Goal: Information Seeking & Learning: Learn about a topic

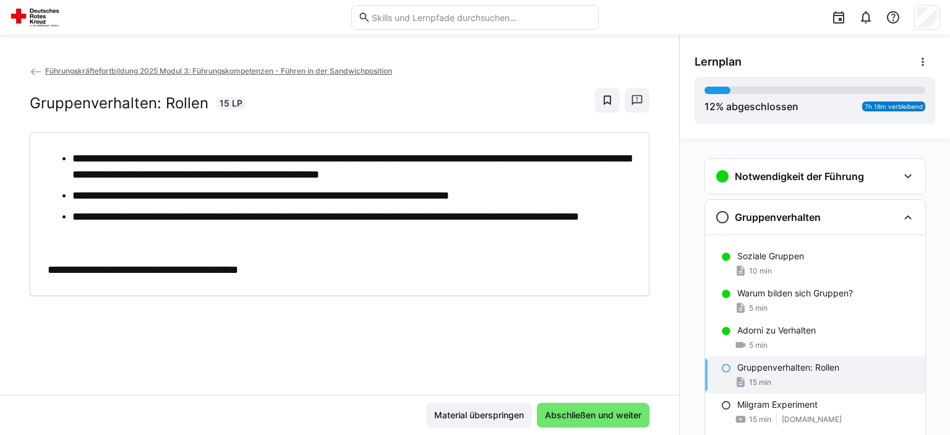
scroll to position [60, 0]
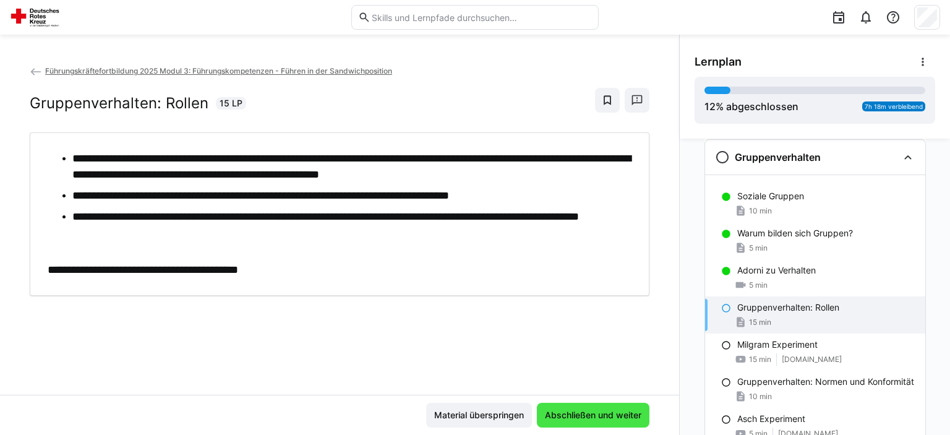
click at [633, 424] on span "Abschließen und weiter" at bounding box center [593, 415] width 113 height 25
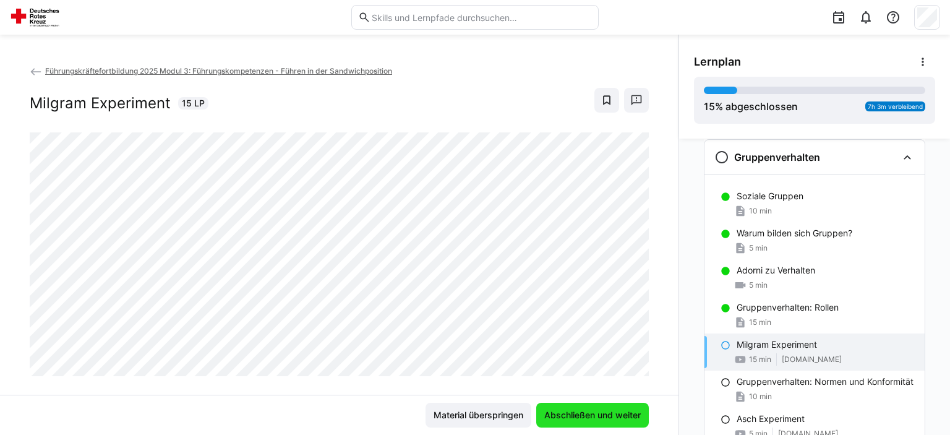
click at [633, 422] on span "Abschließen und weiter" at bounding box center [592, 415] width 113 height 25
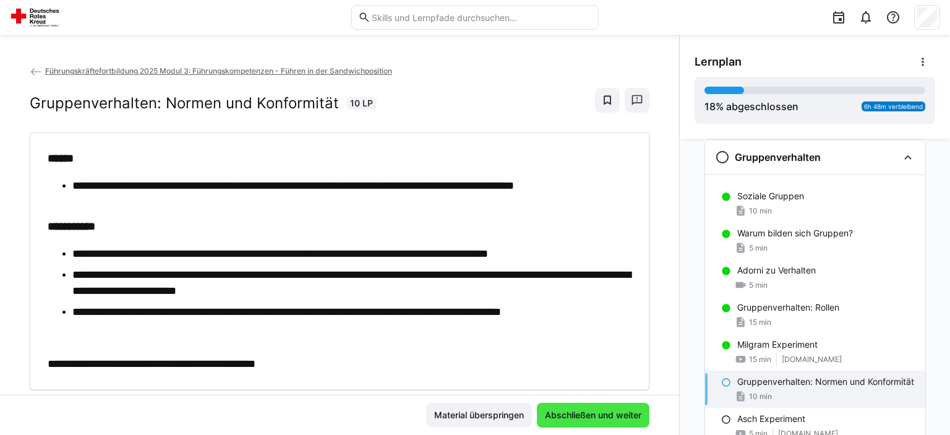
click at [633, 422] on span "Abschließen und weiter" at bounding box center [593, 415] width 113 height 25
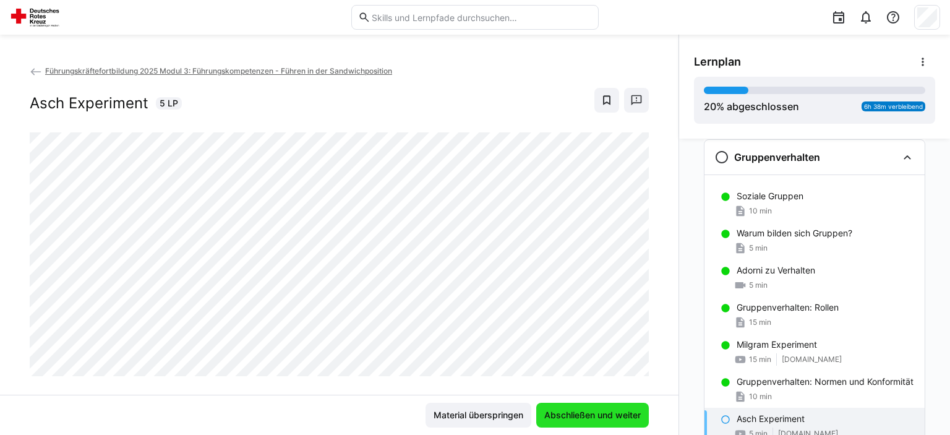
click at [633, 422] on span "Abschließen und weiter" at bounding box center [592, 415] width 113 height 25
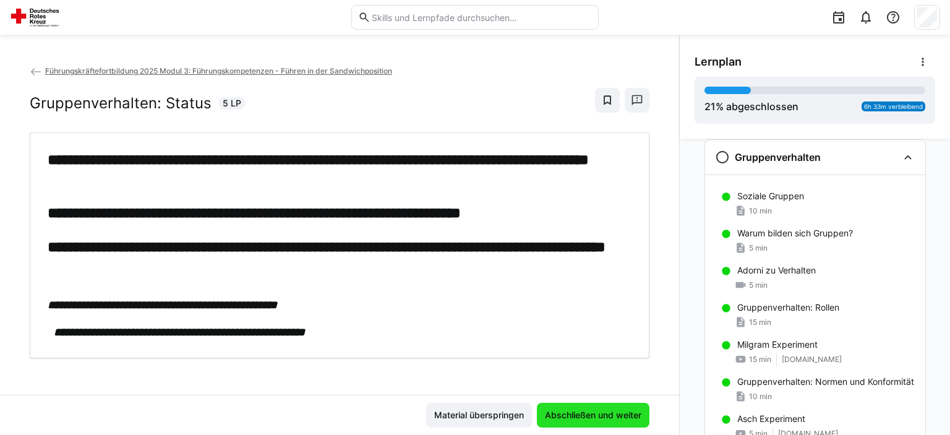
click at [633, 422] on span "Abschließen und weiter" at bounding box center [593, 415] width 113 height 25
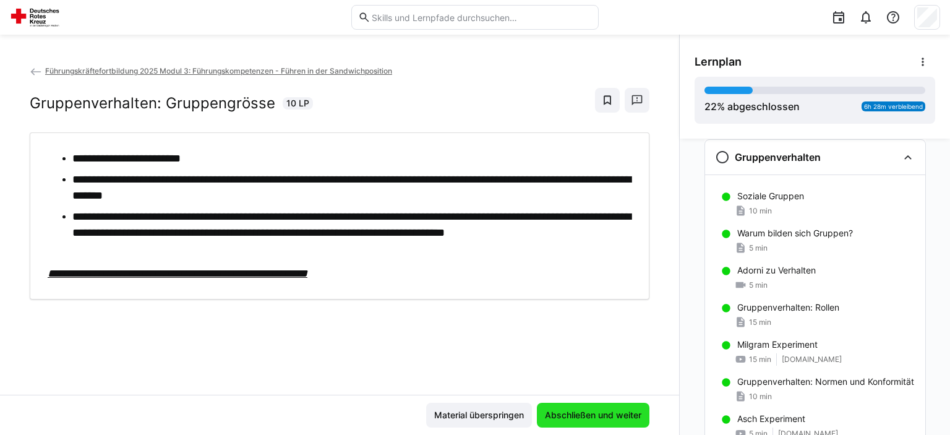
click at [633, 422] on span "Abschließen und weiter" at bounding box center [593, 415] width 113 height 25
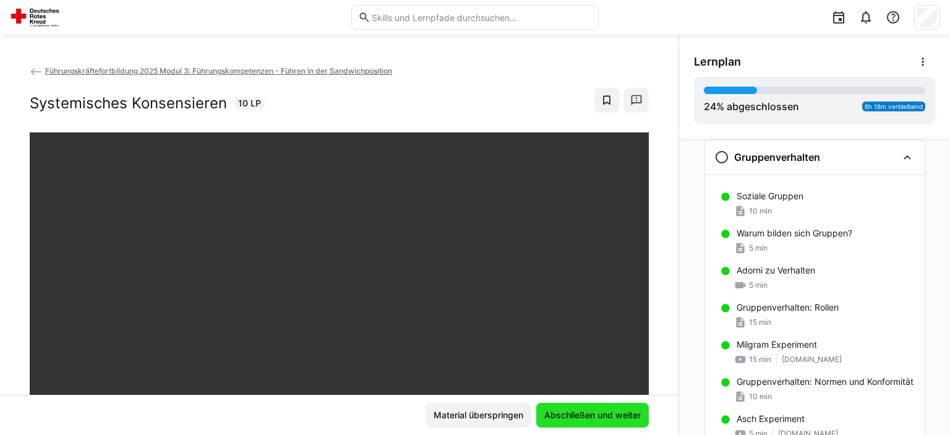
click at [633, 422] on span "Abschließen und weiter" at bounding box center [592, 415] width 113 height 25
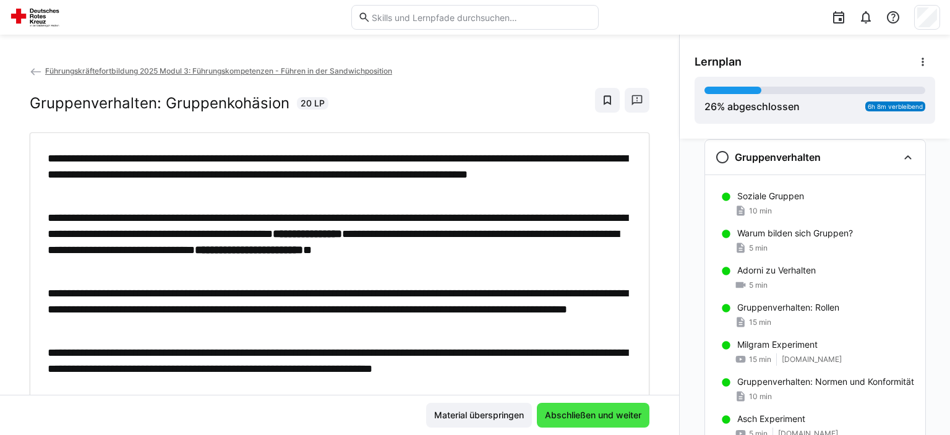
click at [633, 422] on span "Abschließen und weiter" at bounding box center [593, 415] width 113 height 25
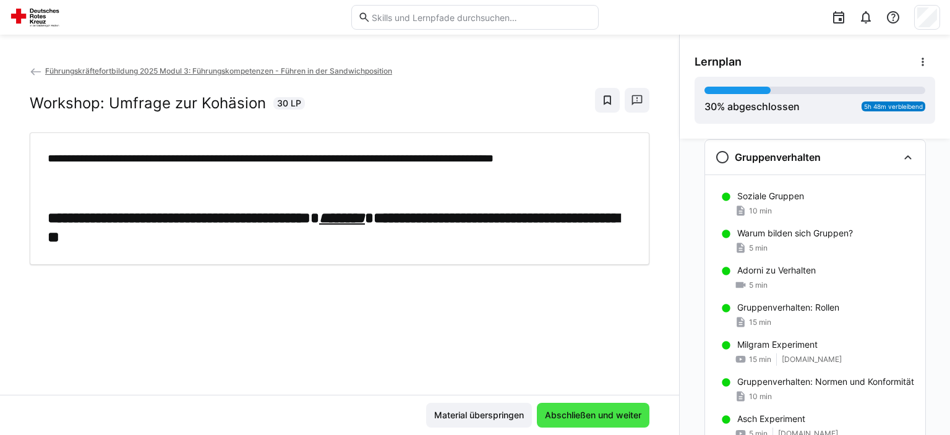
click at [633, 422] on span "Abschließen und weiter" at bounding box center [593, 415] width 113 height 25
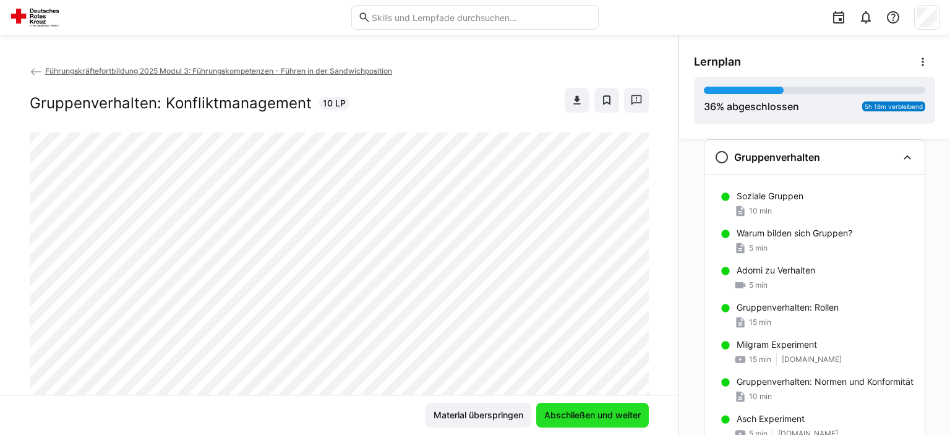
click at [633, 422] on span "Abschließen und weiter" at bounding box center [592, 415] width 113 height 25
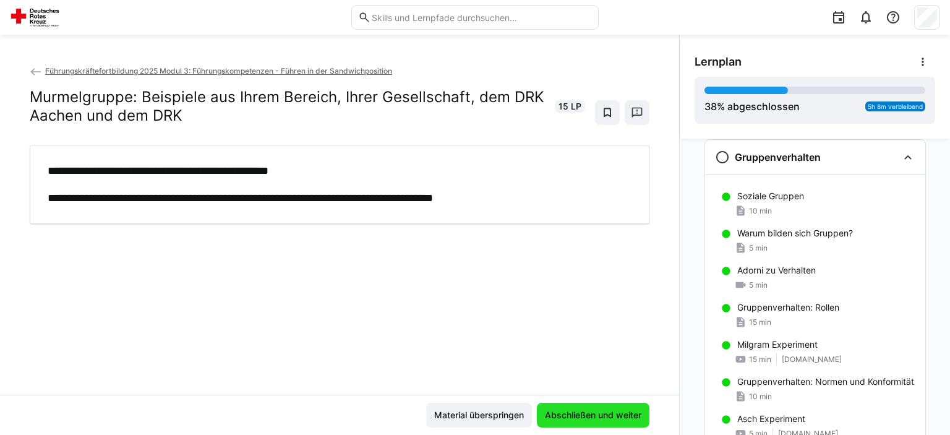
click at [633, 422] on span "Abschließen und weiter" at bounding box center [593, 415] width 113 height 25
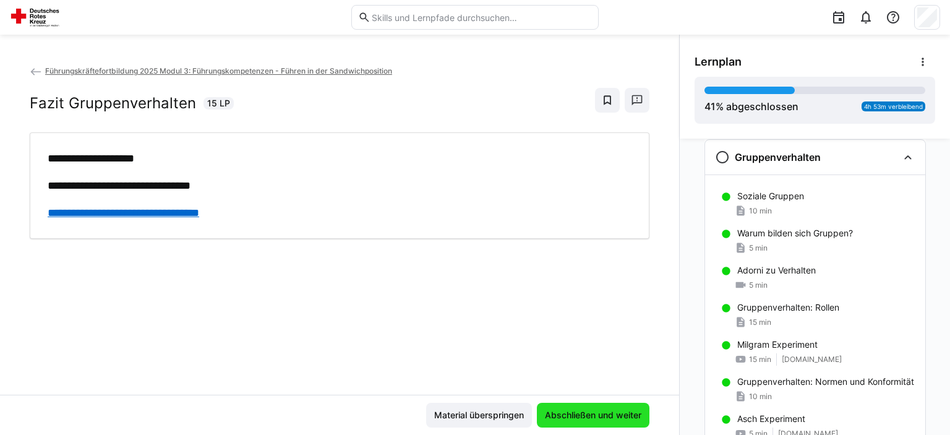
click at [633, 422] on span "Abschließen und weiter" at bounding box center [593, 415] width 113 height 25
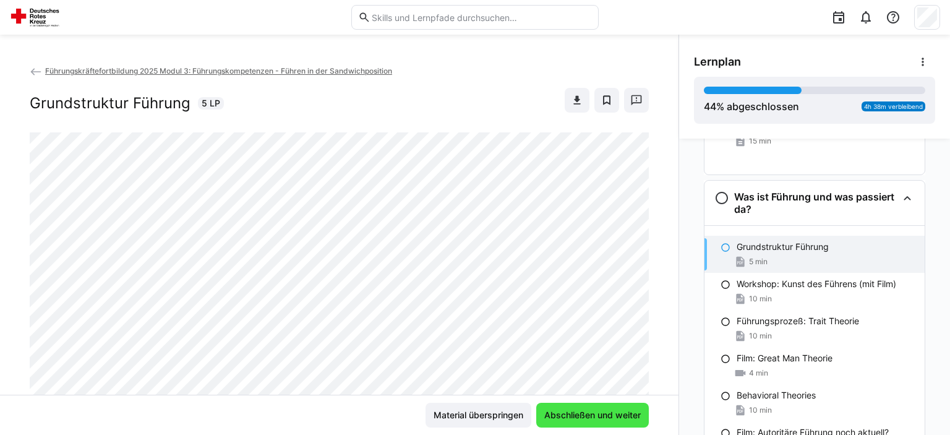
scroll to position [675, 0]
click at [633, 422] on span "Abschließen und weiter" at bounding box center [592, 415] width 113 height 25
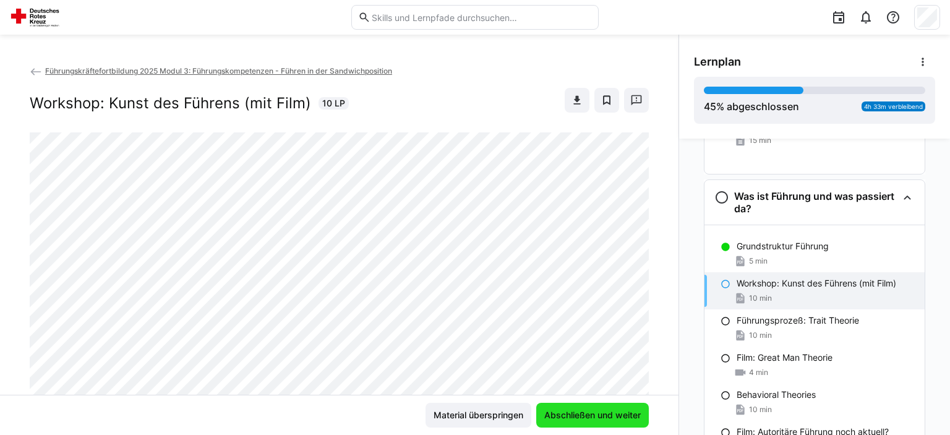
click at [633, 422] on span "Abschließen und weiter" at bounding box center [592, 415] width 113 height 25
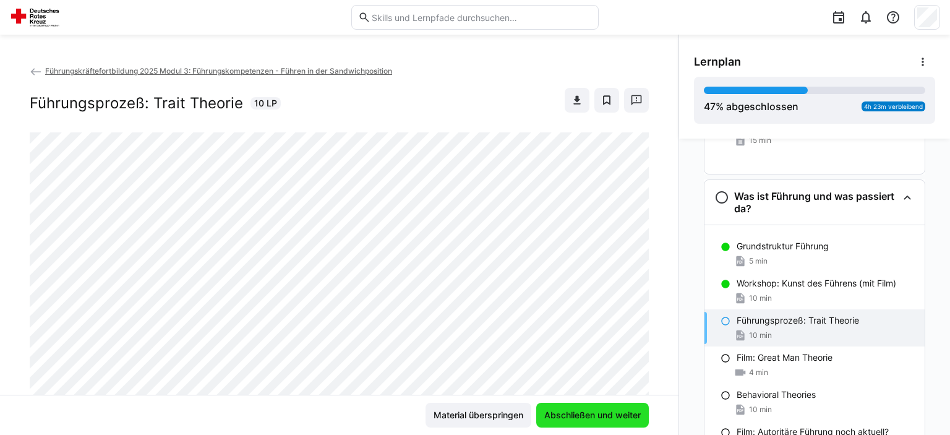
click at [633, 422] on span "Abschließen und weiter" at bounding box center [592, 415] width 113 height 25
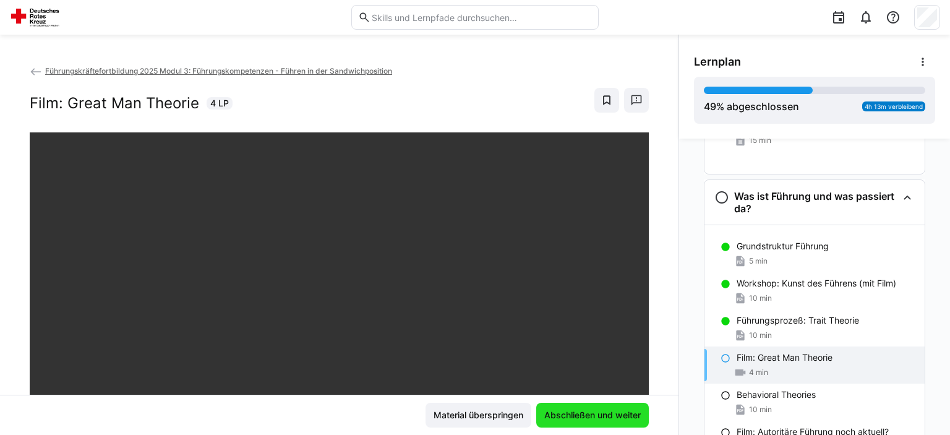
click at [633, 422] on span "Abschließen und weiter" at bounding box center [592, 415] width 113 height 25
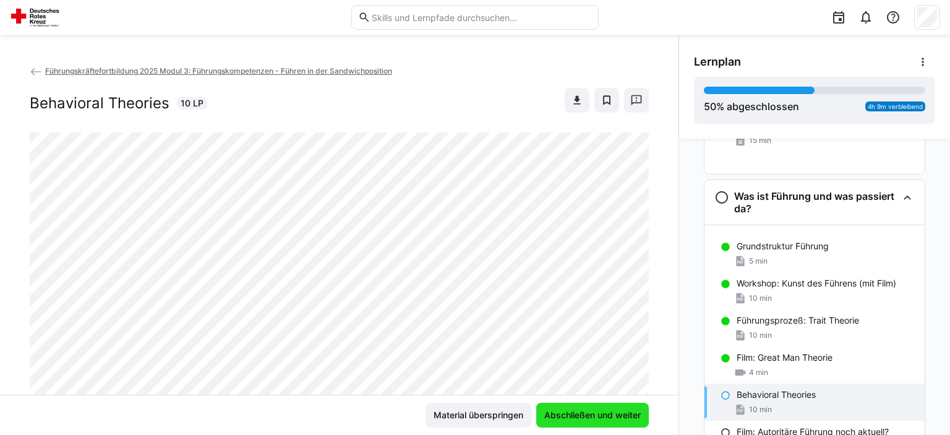
click at [633, 422] on span "Abschließen und weiter" at bounding box center [592, 415] width 113 height 25
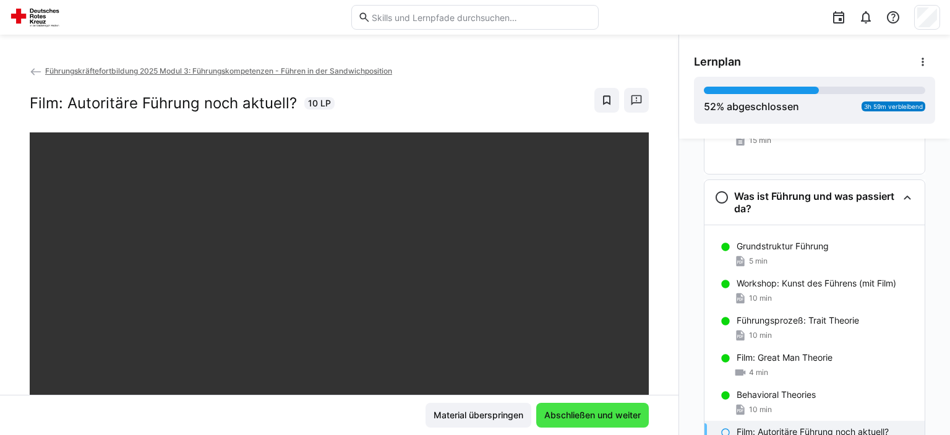
click at [633, 422] on span "Abschließen und weiter" at bounding box center [592, 415] width 113 height 25
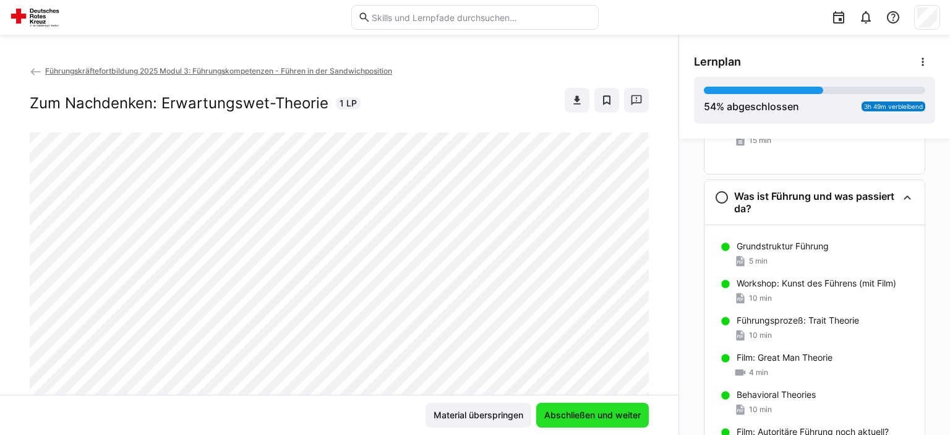
click at [633, 422] on span "Abschließen und weiter" at bounding box center [592, 415] width 113 height 25
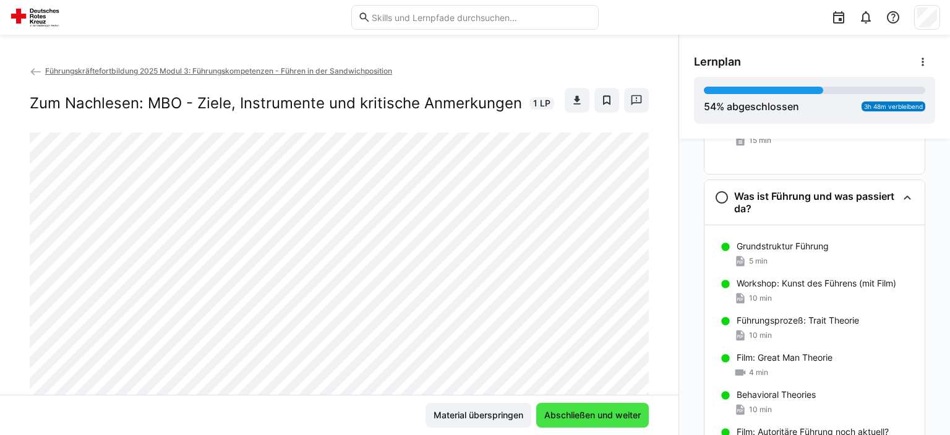
click at [633, 422] on span "Abschließen und weiter" at bounding box center [592, 415] width 113 height 25
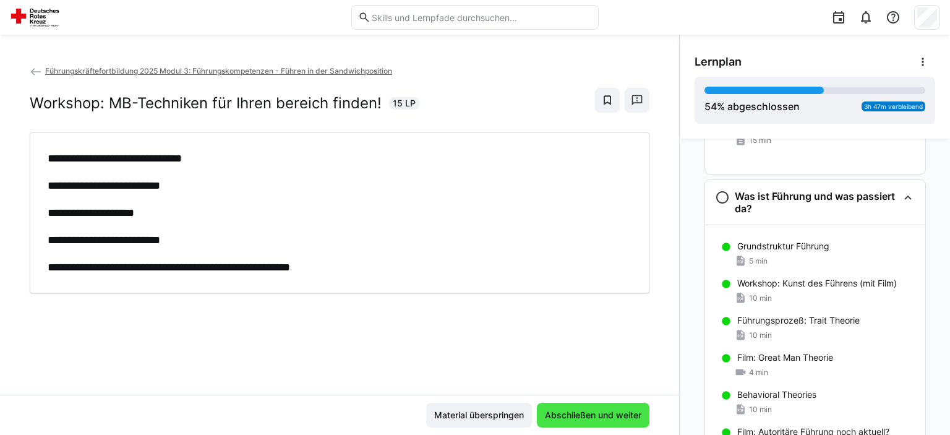
click at [633, 422] on span "Abschließen und weiter" at bounding box center [593, 415] width 113 height 25
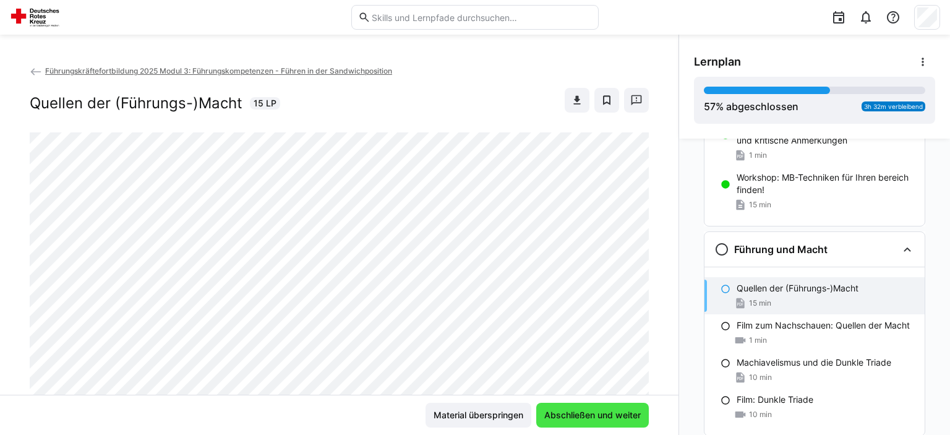
scroll to position [1054, 0]
click at [633, 422] on span "Abschließen und weiter" at bounding box center [592, 415] width 113 height 25
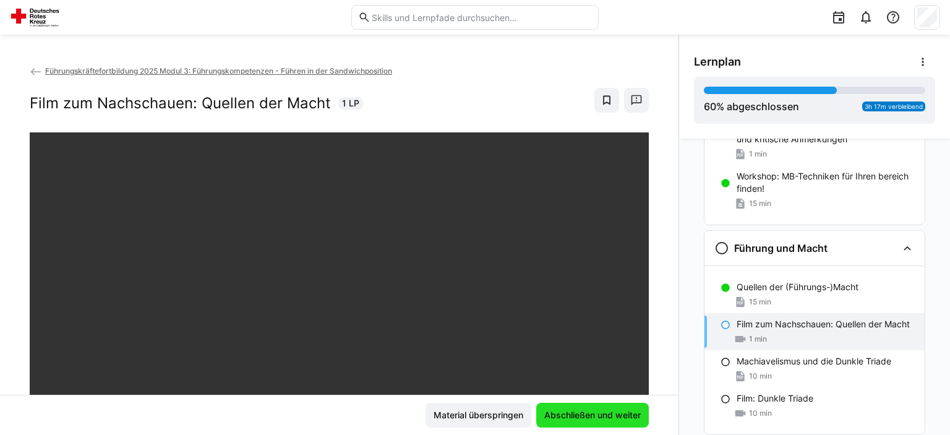
click at [633, 422] on span "Abschließen und weiter" at bounding box center [592, 415] width 113 height 25
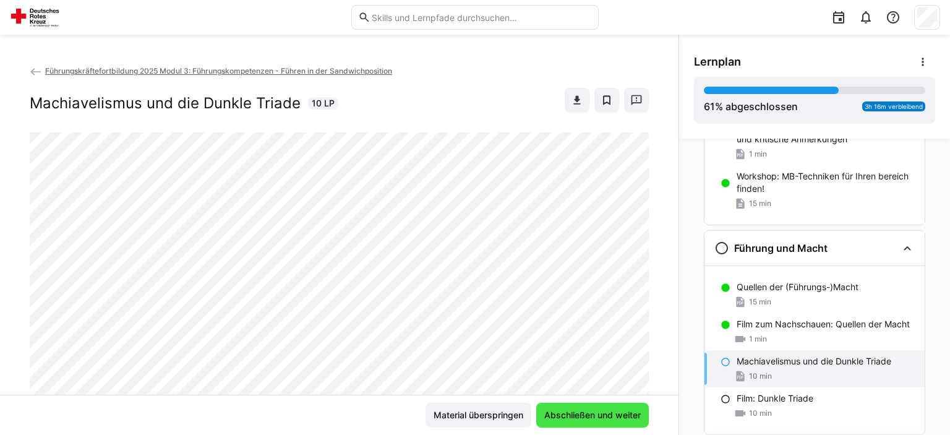
click at [633, 422] on span "Abschließen und weiter" at bounding box center [592, 415] width 113 height 25
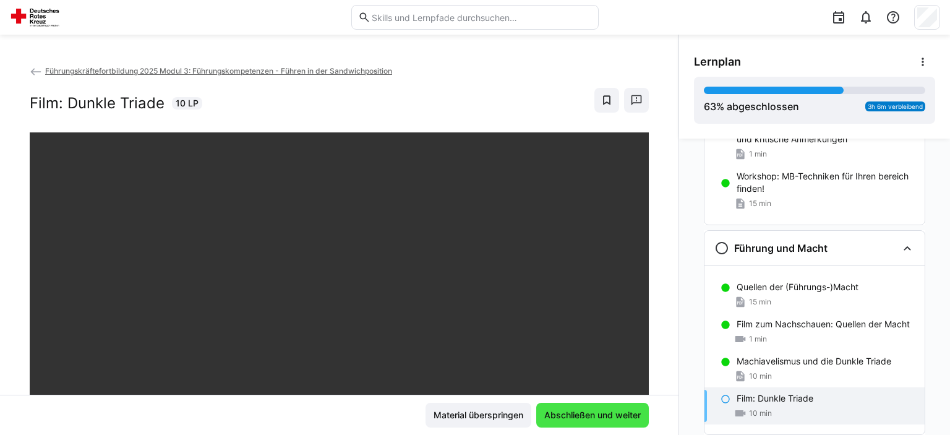
click at [633, 422] on span "Abschließen und weiter" at bounding box center [592, 415] width 113 height 25
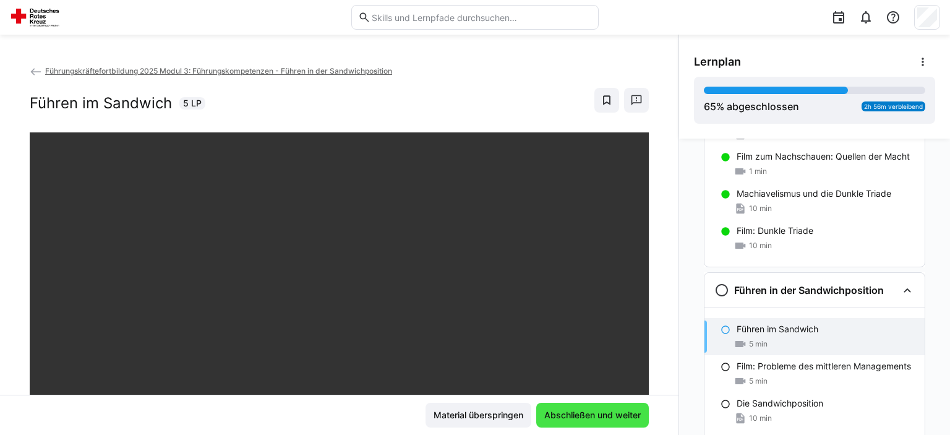
scroll to position [1222, 0]
click at [633, 422] on span "Abschließen und weiter" at bounding box center [592, 415] width 113 height 25
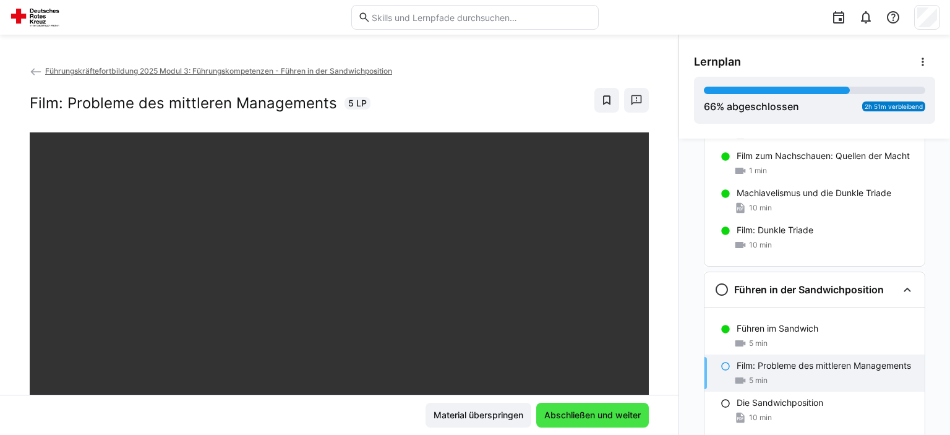
click at [633, 422] on span "Abschließen und weiter" at bounding box center [592, 415] width 113 height 25
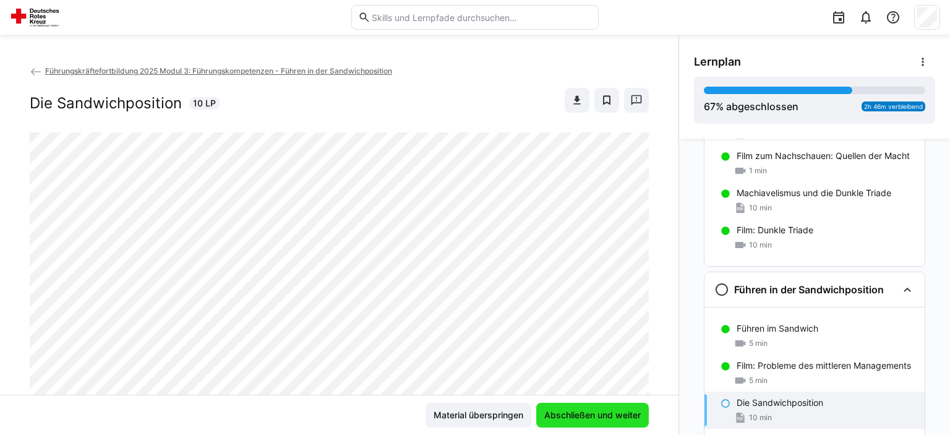
click at [633, 422] on span "Abschließen und weiter" at bounding box center [592, 415] width 113 height 25
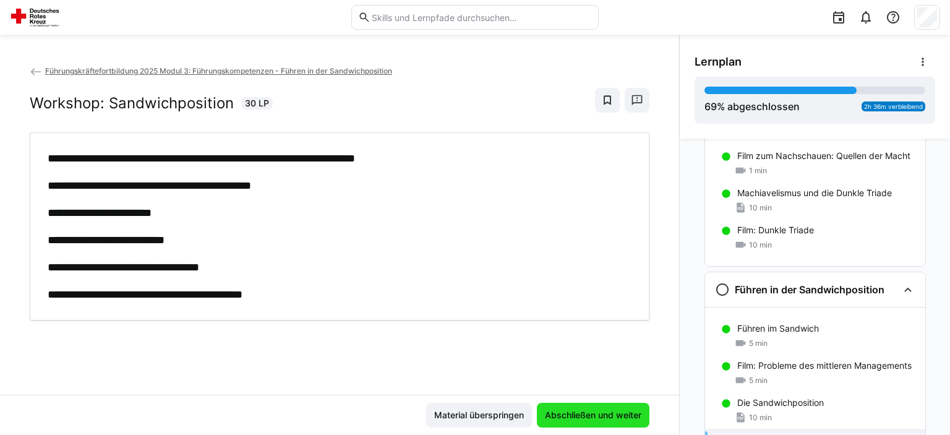
click at [633, 422] on span "Abschließen und weiter" at bounding box center [593, 415] width 113 height 25
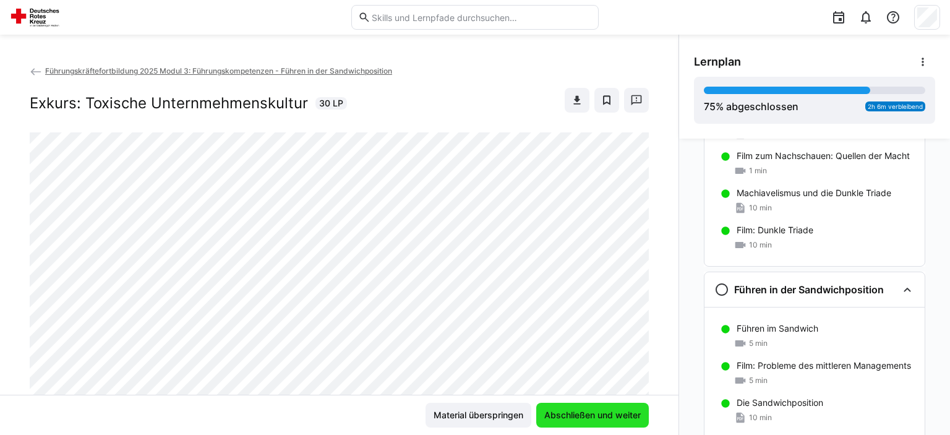
click at [633, 422] on span "Abschließen und weiter" at bounding box center [592, 415] width 113 height 25
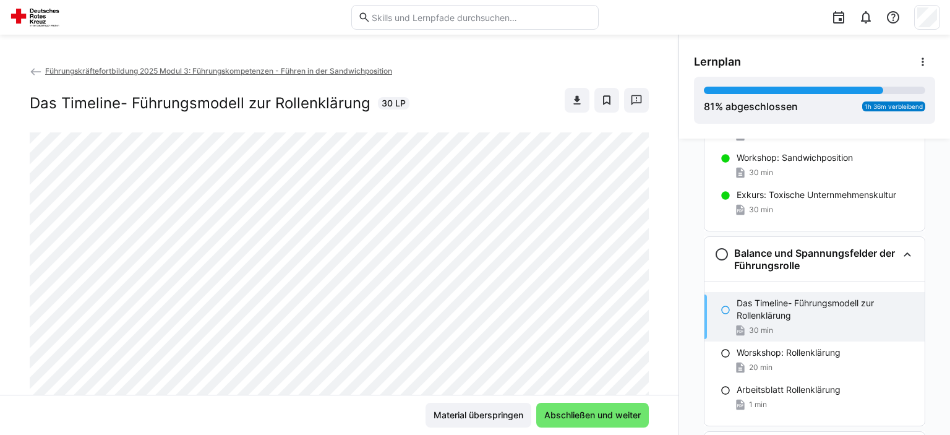
scroll to position [1554, 0]
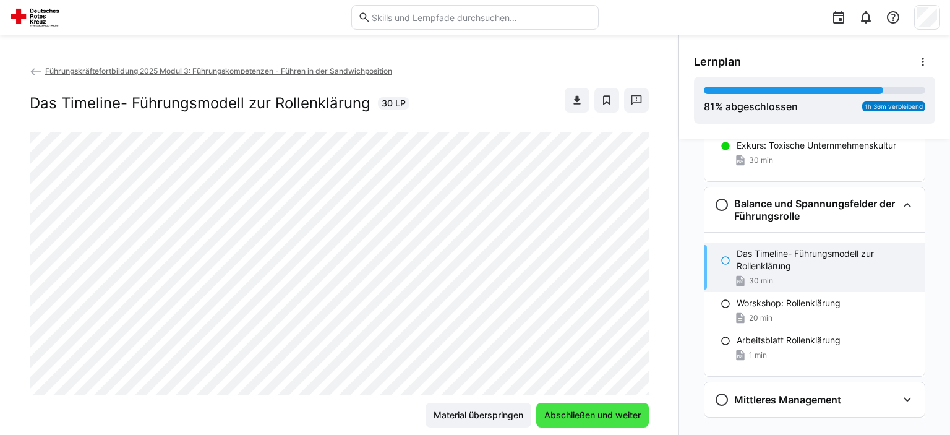
click at [630, 411] on span "Abschließen und weiter" at bounding box center [592, 415] width 100 height 12
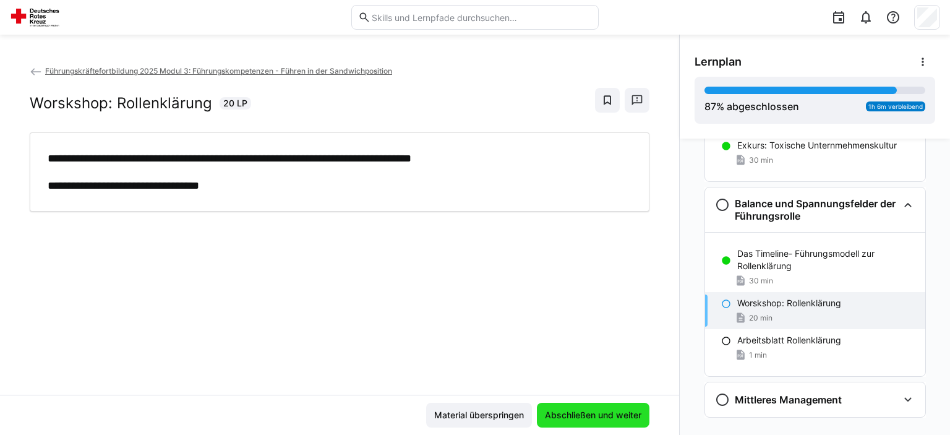
click at [630, 411] on span "Abschließen und weiter" at bounding box center [593, 415] width 100 height 12
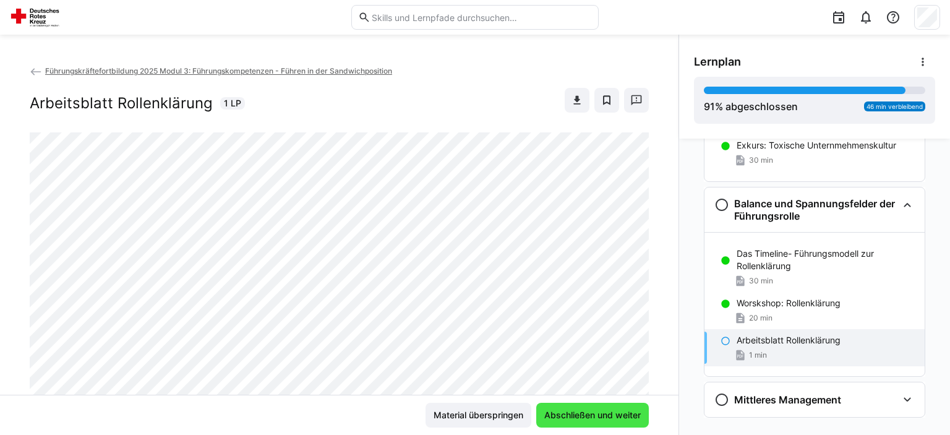
click at [630, 411] on span "Abschließen und weiter" at bounding box center [592, 415] width 100 height 12
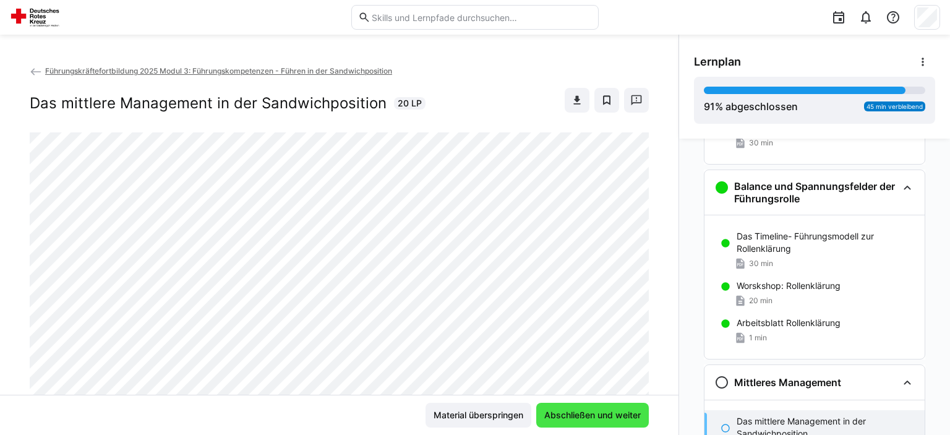
scroll to position [1573, 0]
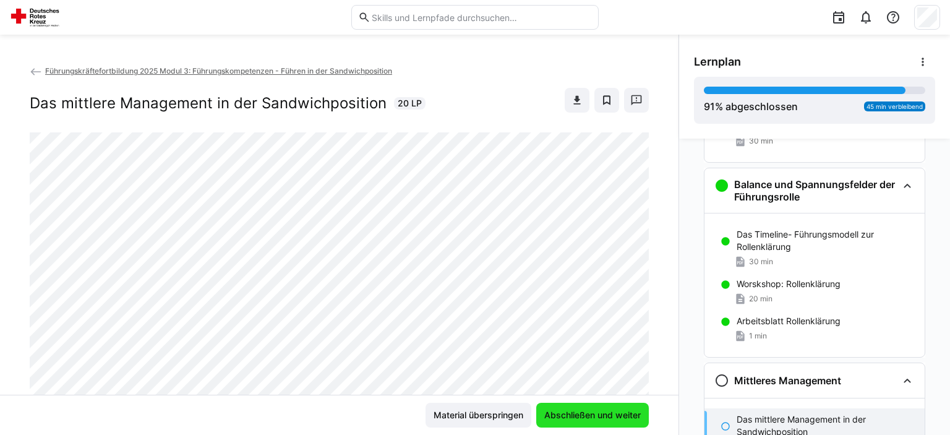
click at [630, 411] on span "Abschließen und weiter" at bounding box center [592, 415] width 100 height 12
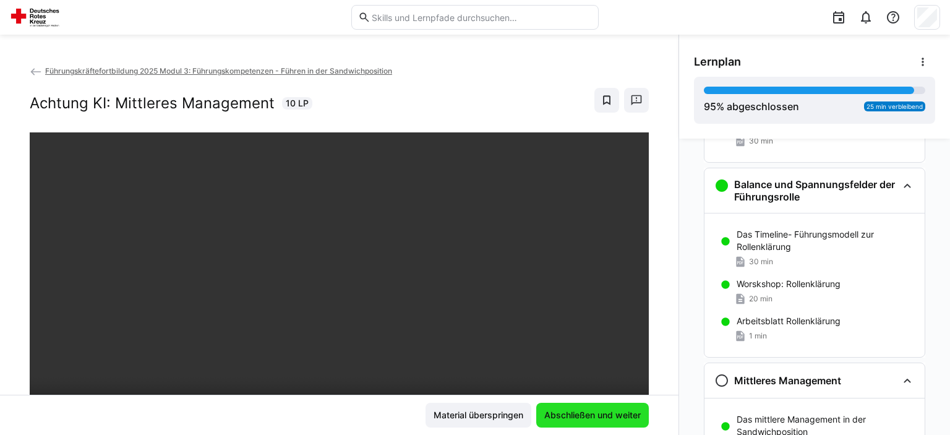
click at [630, 411] on span "Abschließen und weiter" at bounding box center [592, 415] width 100 height 12
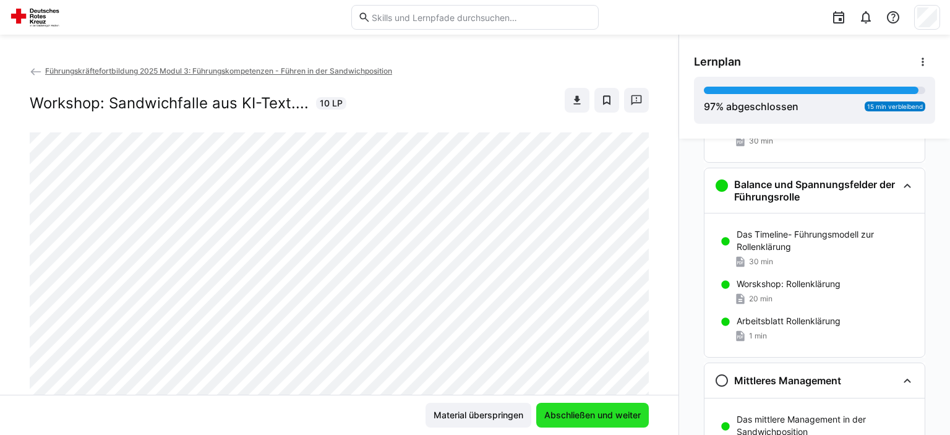
click at [630, 411] on span "Abschließen und weiter" at bounding box center [592, 415] width 100 height 12
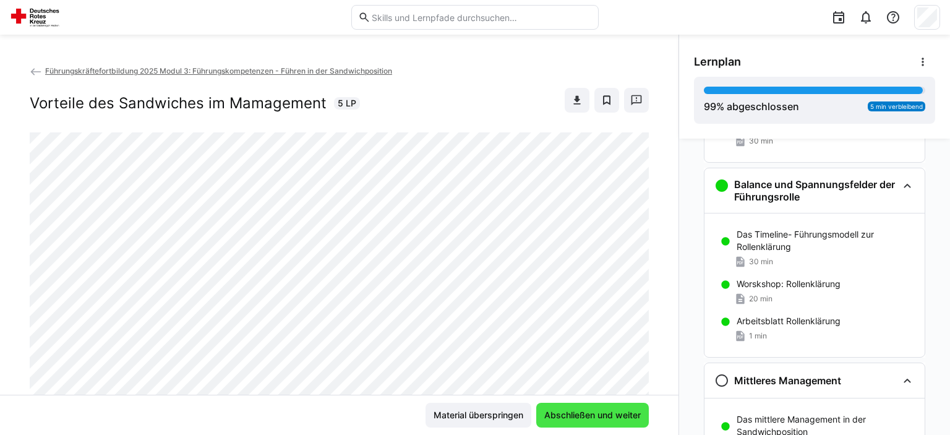
click at [630, 411] on span "Abschließen und weiter" at bounding box center [592, 415] width 100 height 12
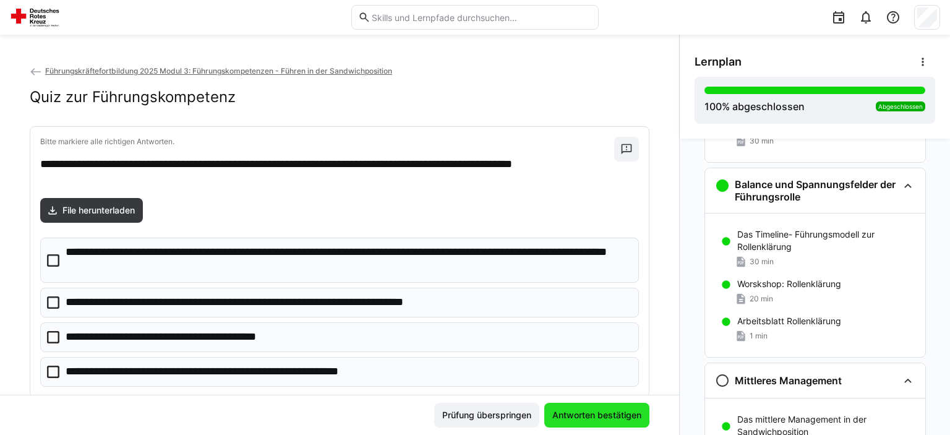
click at [630, 411] on span "Antworten bestätigen" at bounding box center [596, 415] width 93 height 12
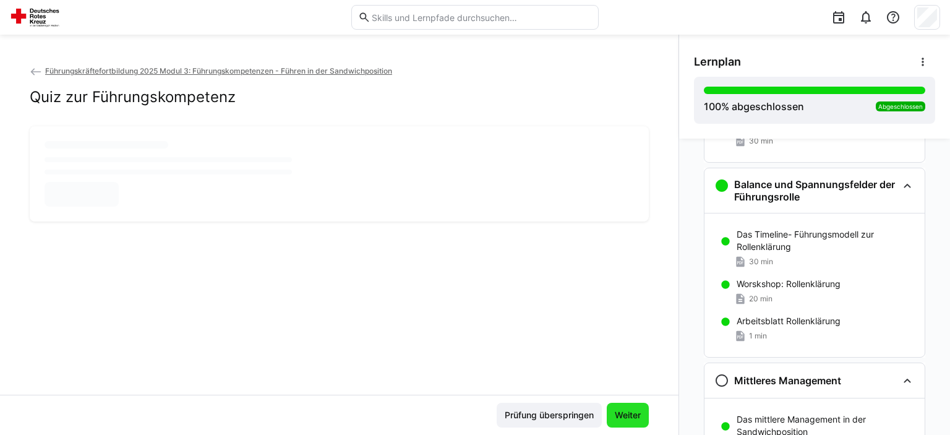
click at [630, 411] on span "Weiter" at bounding box center [628, 415] width 30 height 12
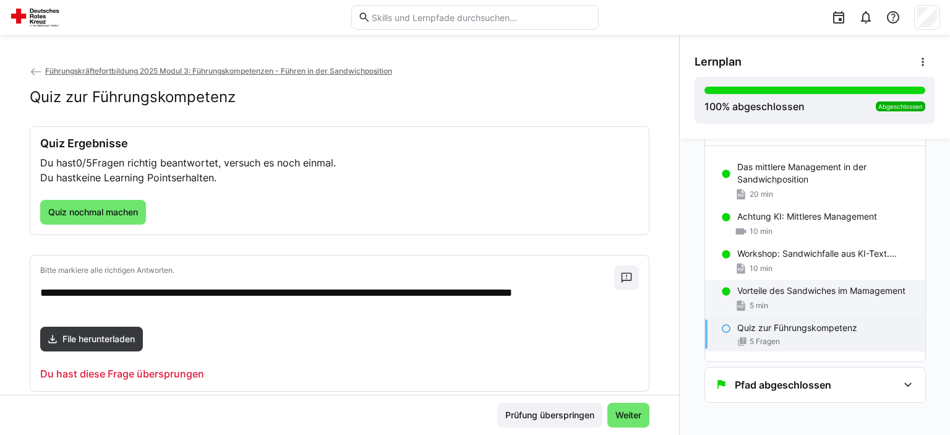
scroll to position [1829, 0]
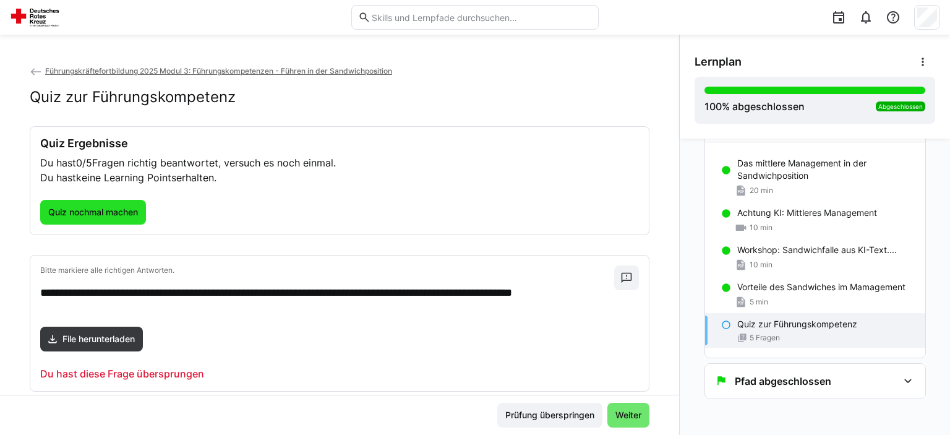
click at [84, 217] on span "Quiz nochmal machen" at bounding box center [92, 212] width 93 height 12
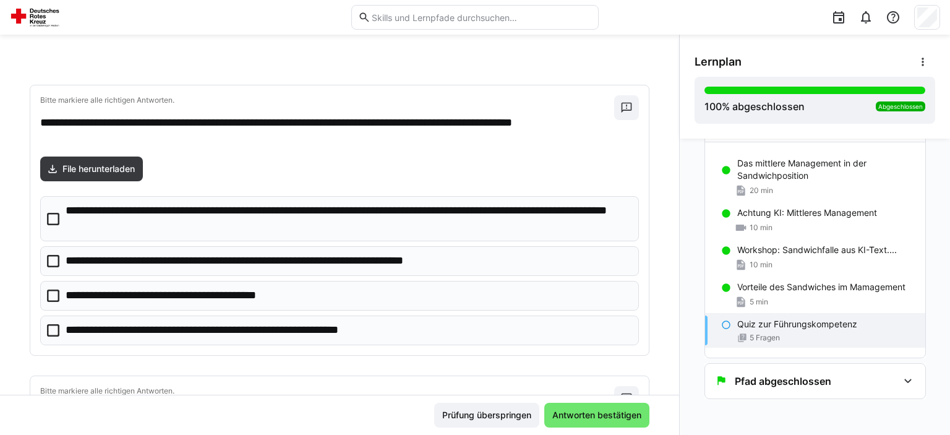
scroll to position [62, 0]
